Goal: Transaction & Acquisition: Purchase product/service

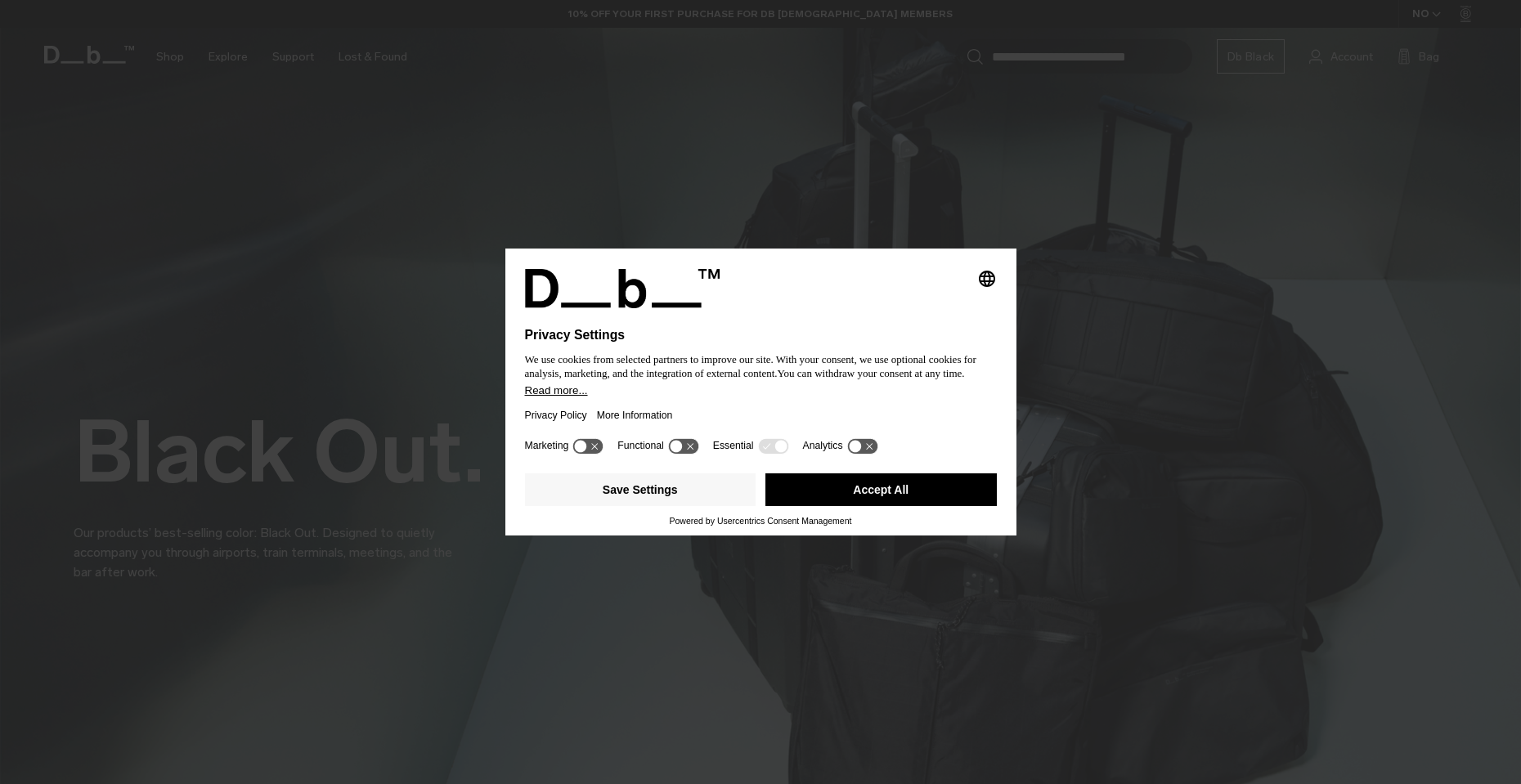
click at [863, 484] on button "Accept All" at bounding box center [881, 489] width 231 height 33
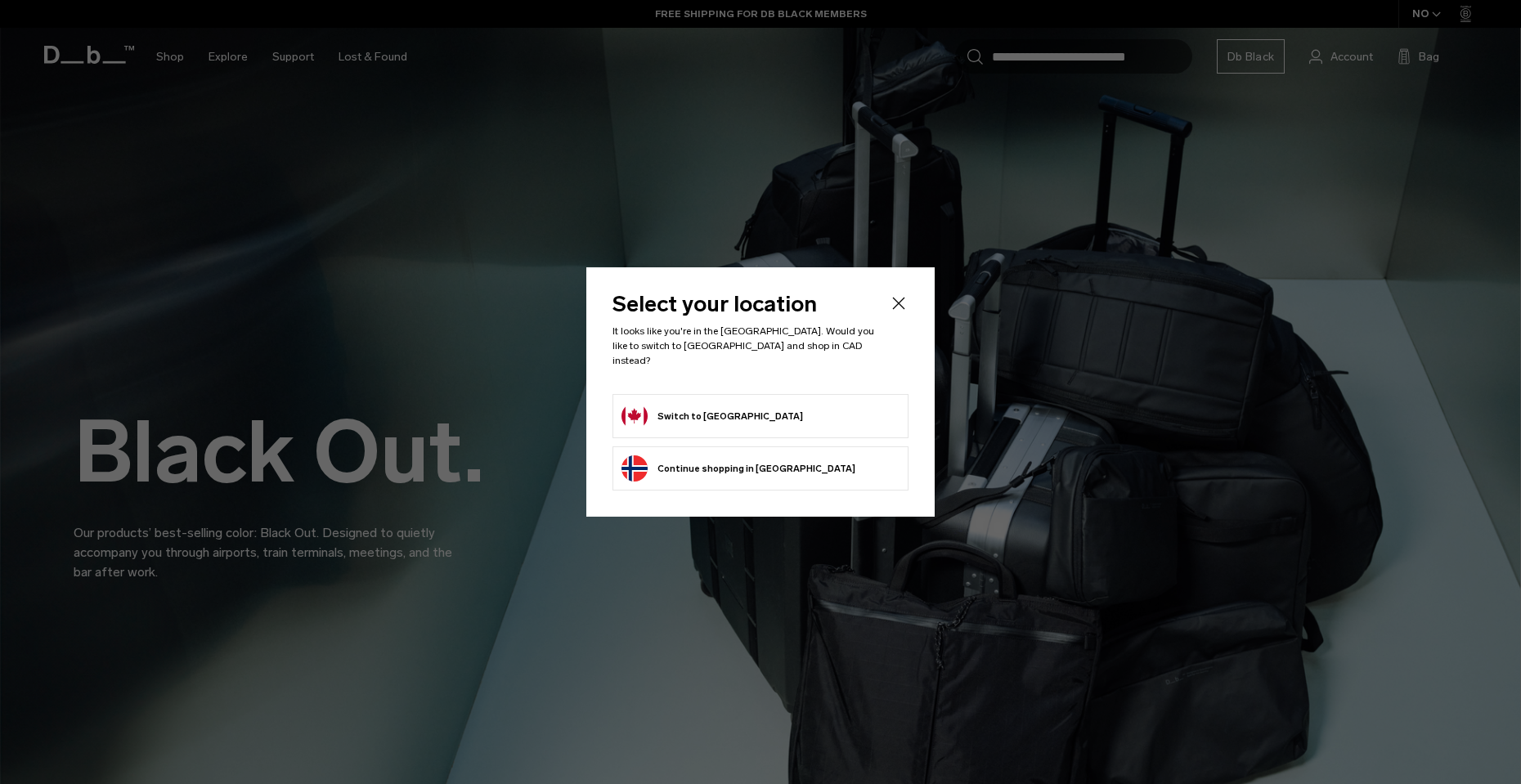
click at [697, 409] on button "Switch to Canada" at bounding box center [712, 416] width 181 height 26
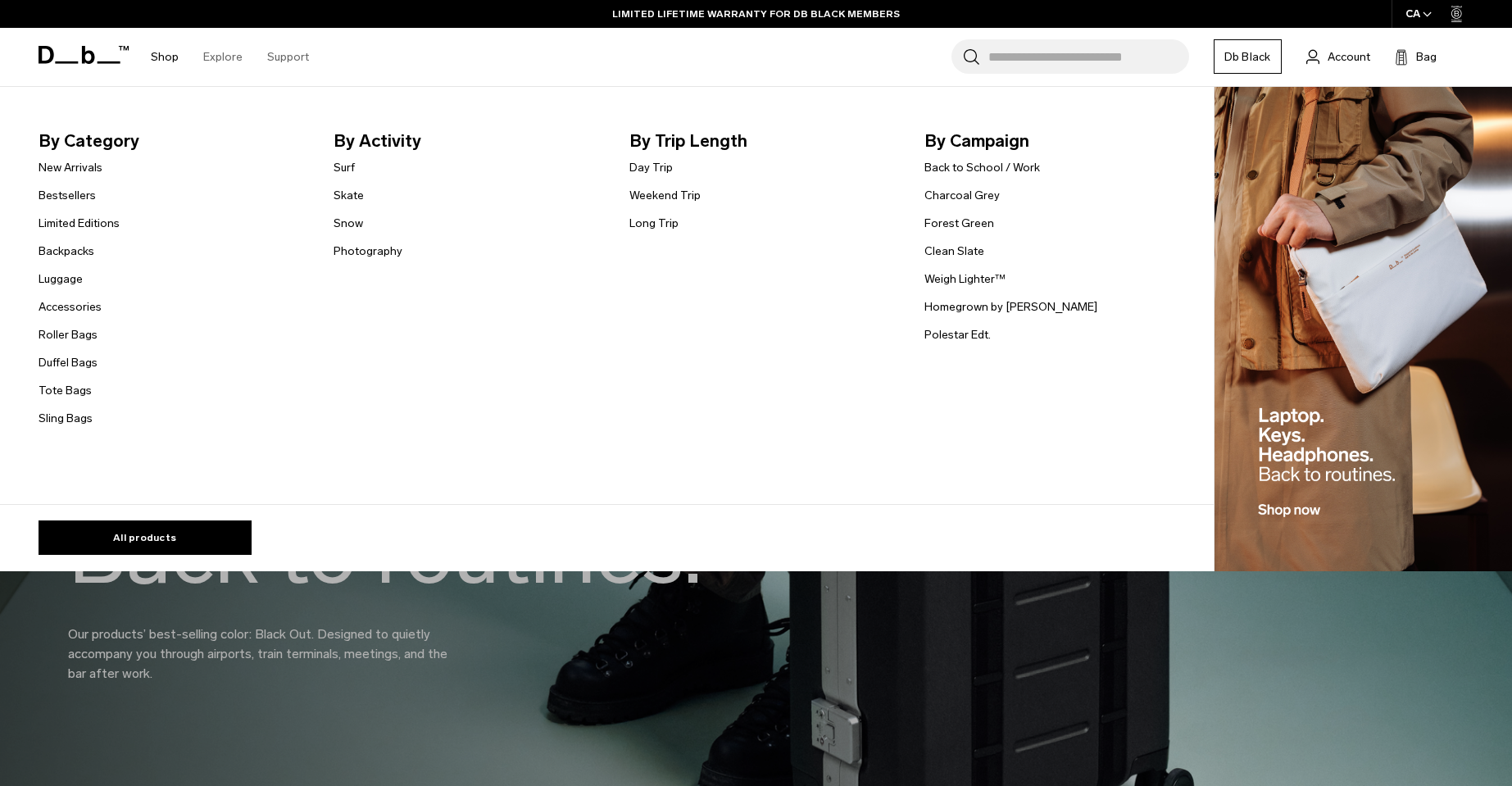
click at [168, 60] on link "Shop" at bounding box center [164, 57] width 28 height 58
click at [168, 55] on link "Shop" at bounding box center [164, 57] width 28 height 58
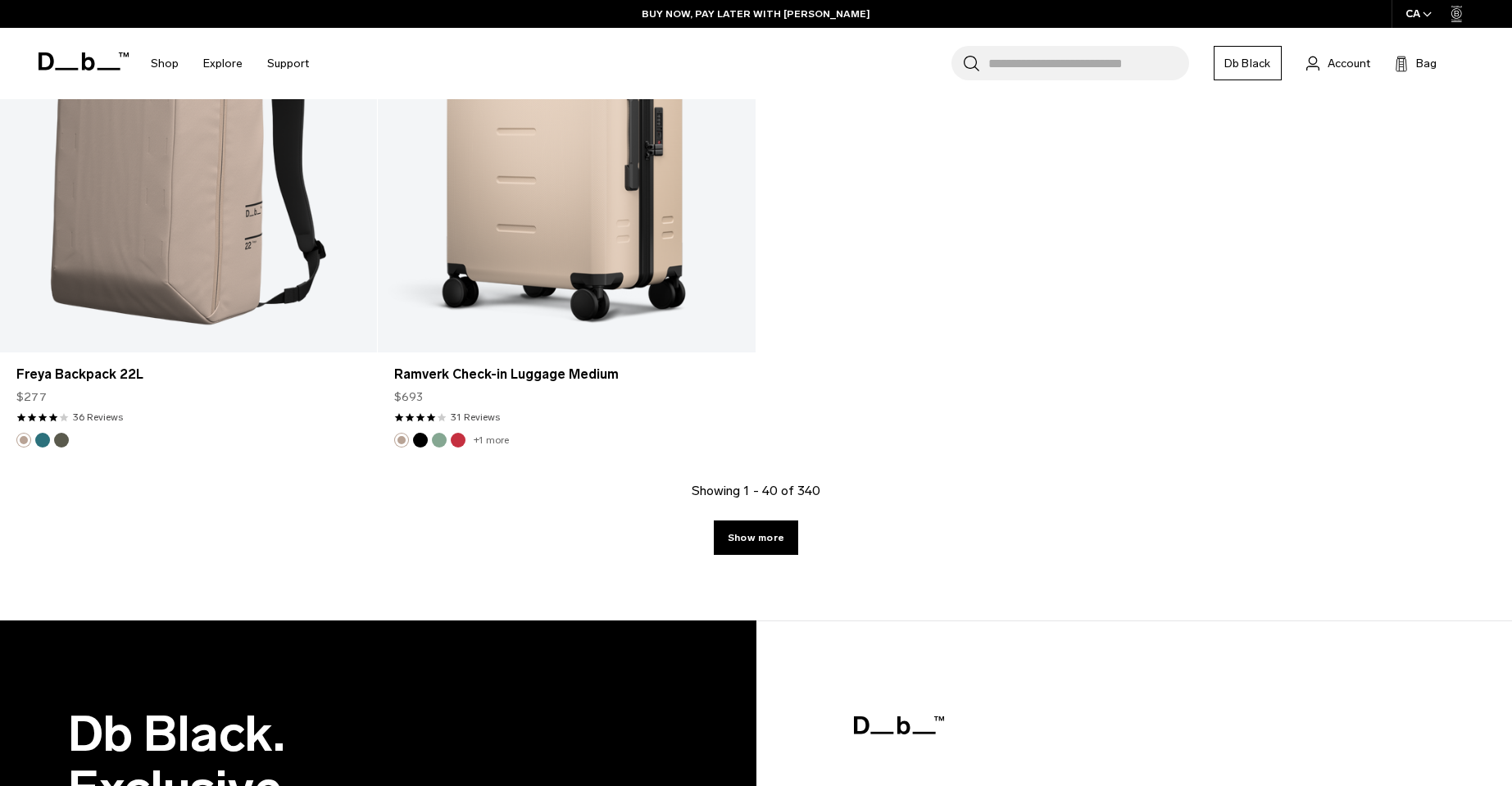
scroll to position [6650, 0]
